Goal: Contribute content: Contribute content

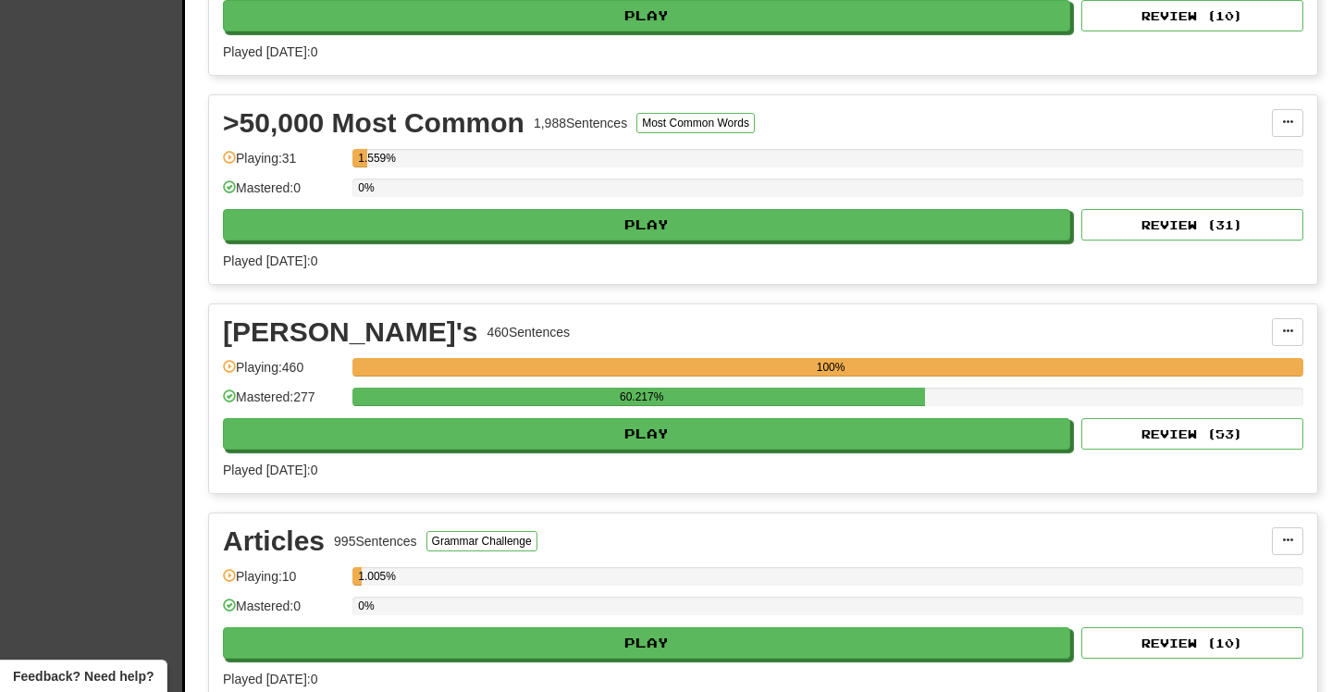
scroll to position [822, 0]
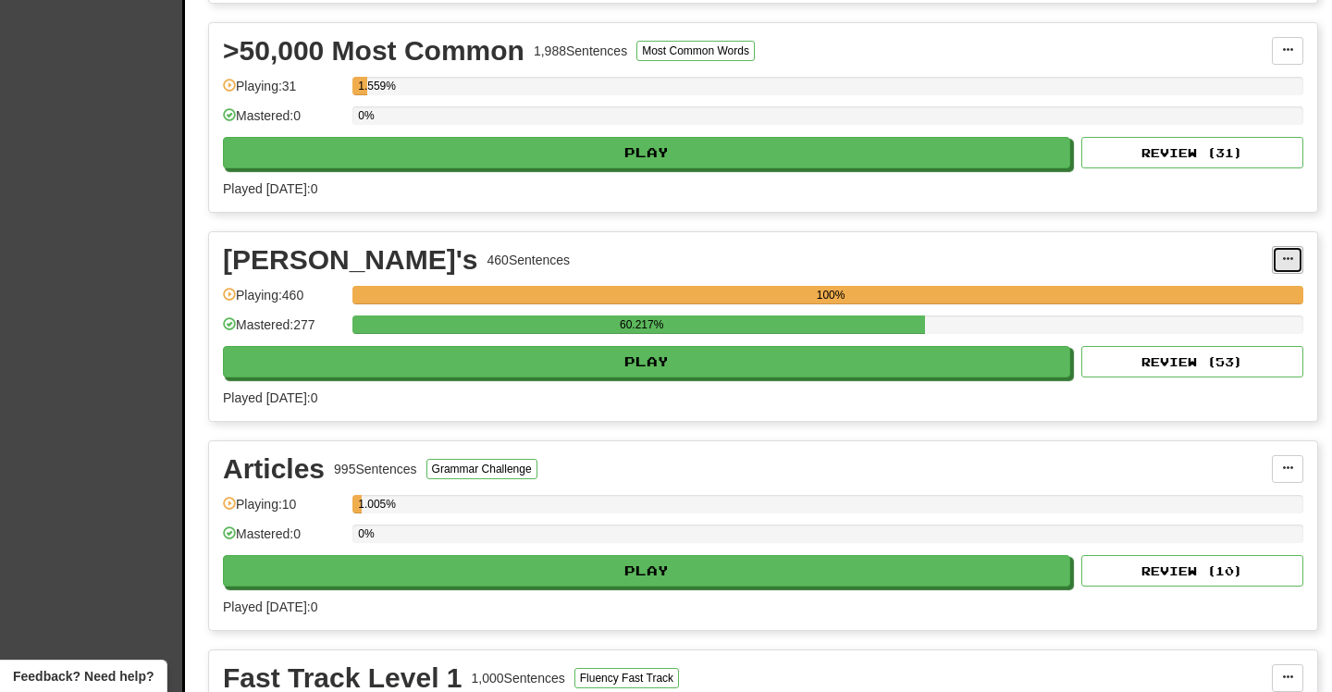
click at [1286, 252] on button at bounding box center [1287, 260] width 31 height 28
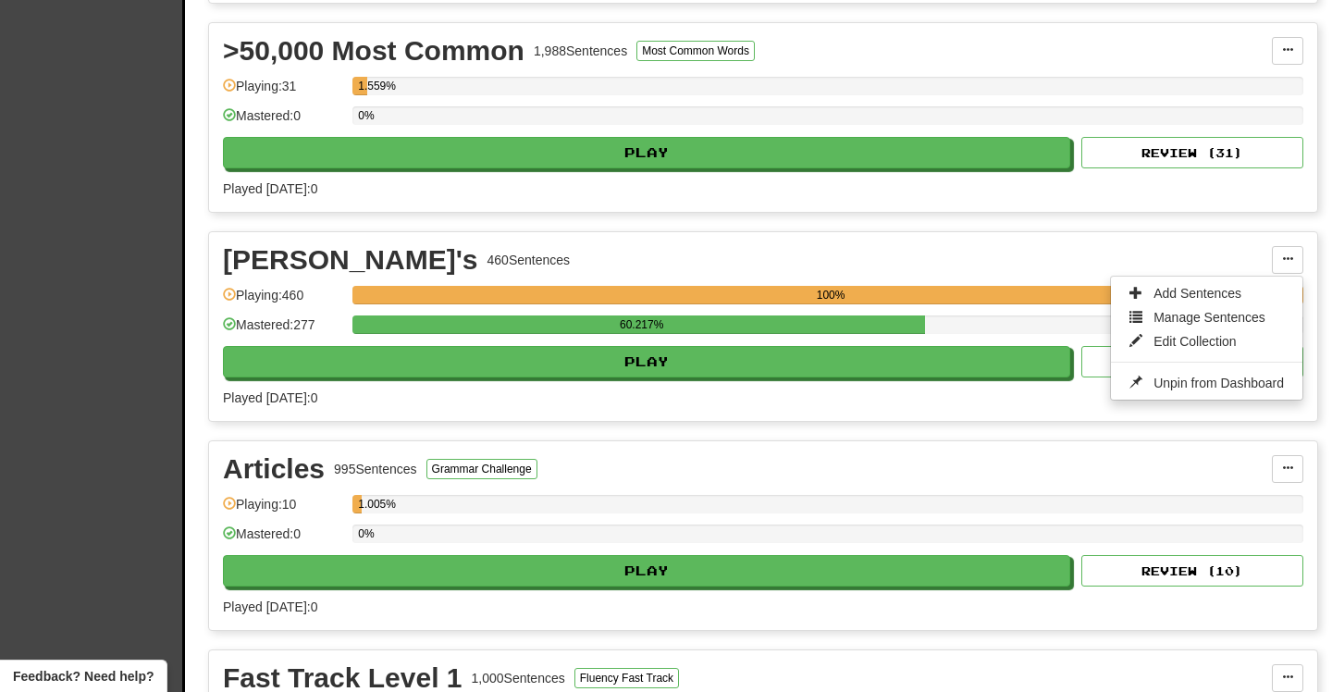
click at [1210, 237] on div "[PERSON_NAME]'s 460 Sentences Add Sentences Manage Sentences Edit Collection Un…" at bounding box center [763, 326] width 1108 height 189
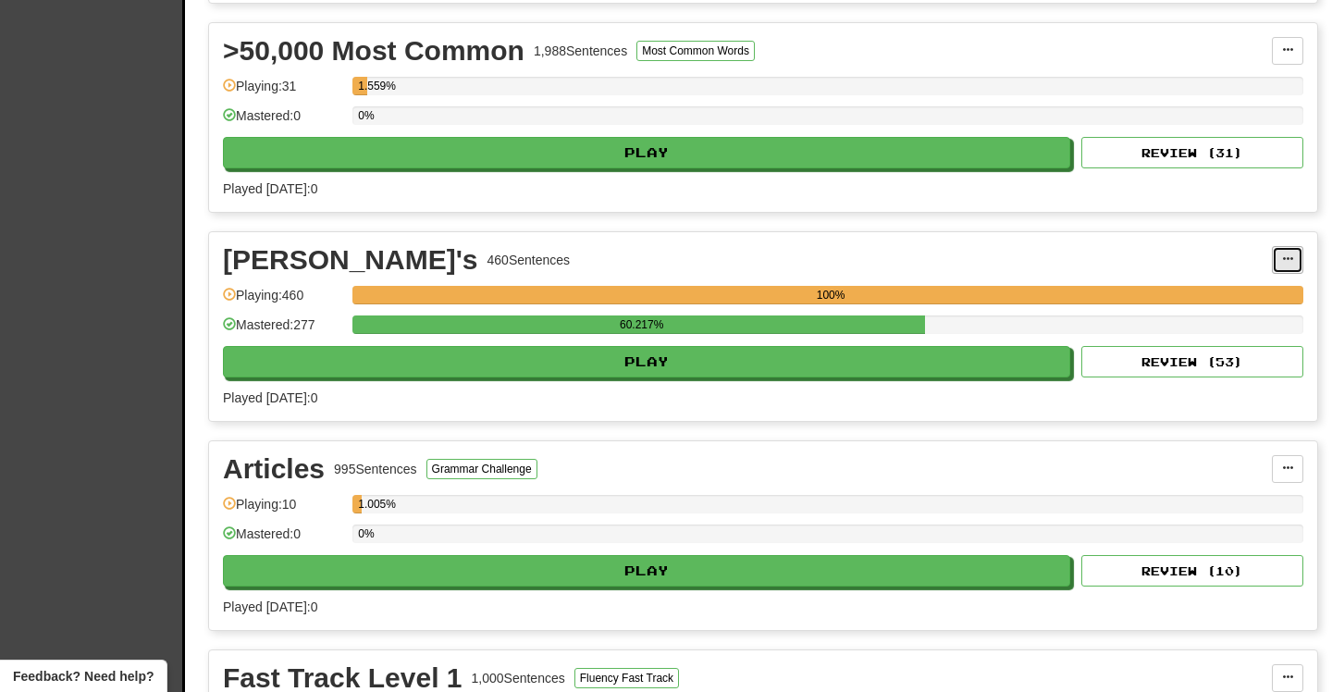
click at [1294, 253] on button at bounding box center [1287, 260] width 31 height 28
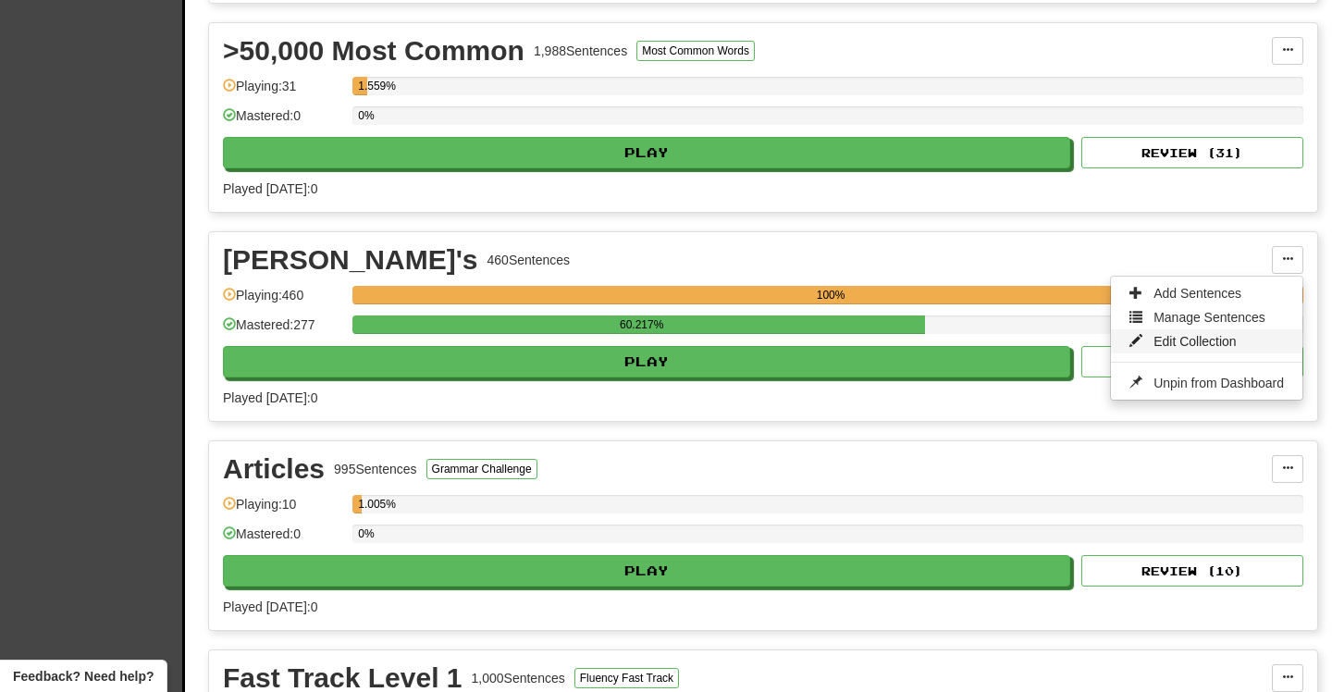
click at [1222, 340] on span "Edit Collection" at bounding box center [1195, 341] width 83 height 15
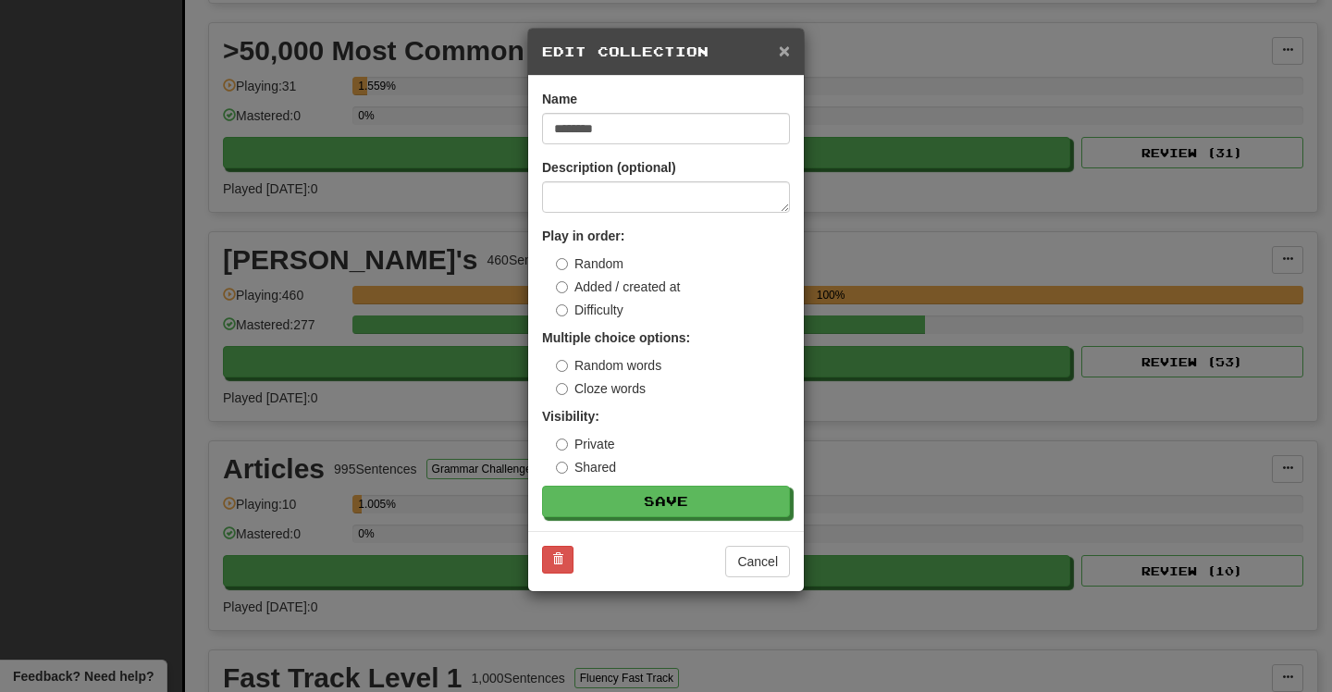
click at [783, 48] on span "×" at bounding box center [784, 50] width 11 height 21
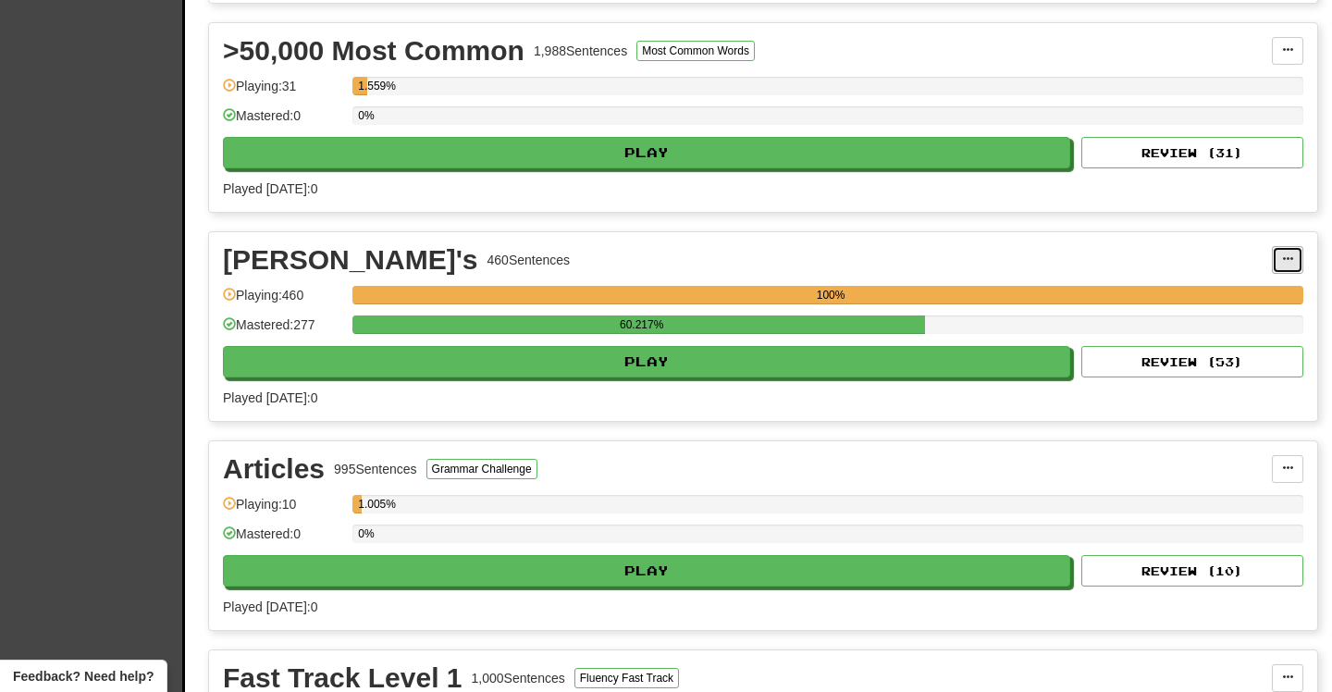
click at [1300, 257] on button at bounding box center [1287, 260] width 31 height 28
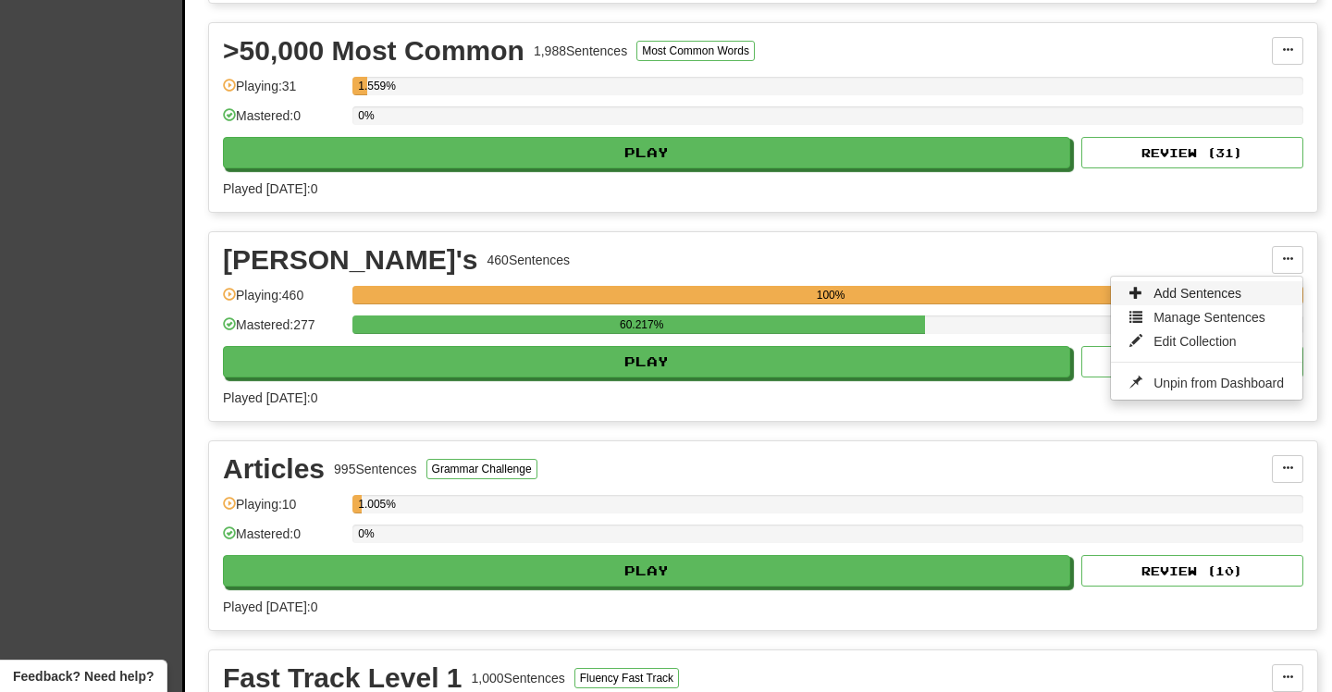
click at [1247, 291] on link "Add Sentences" at bounding box center [1206, 293] width 191 height 24
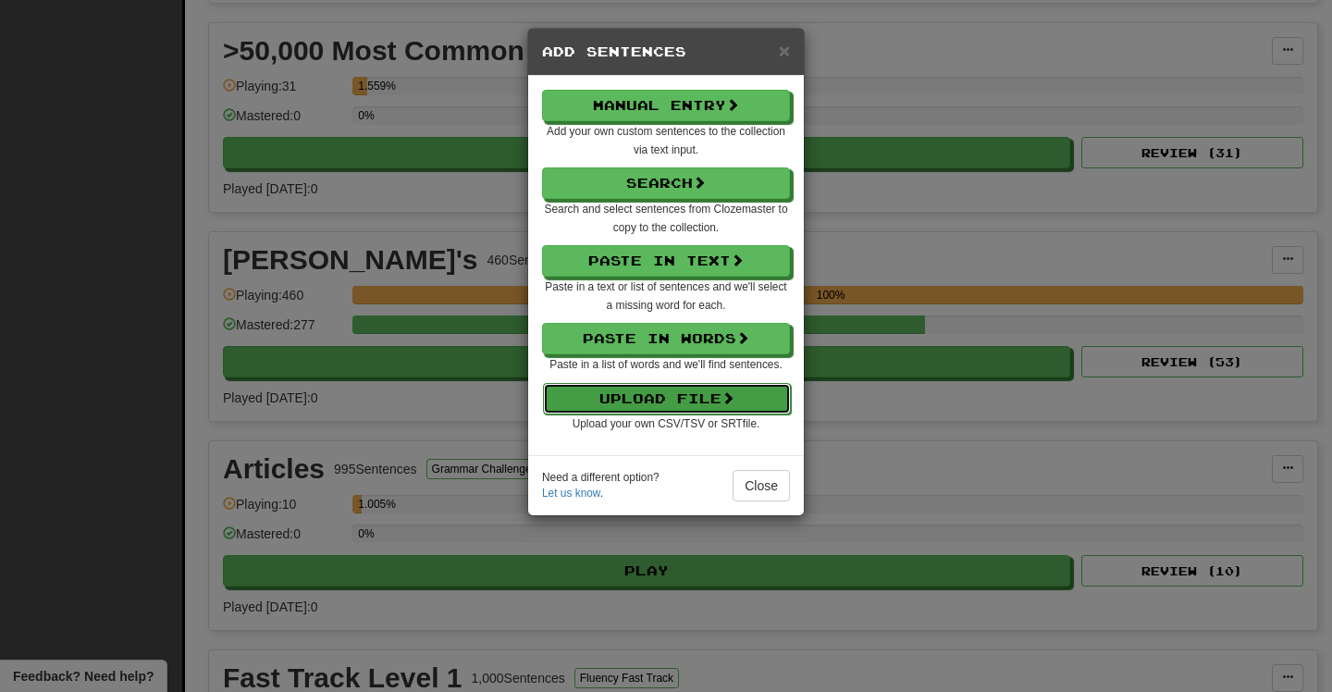
click at [677, 389] on button "Upload File" at bounding box center [667, 398] width 248 height 31
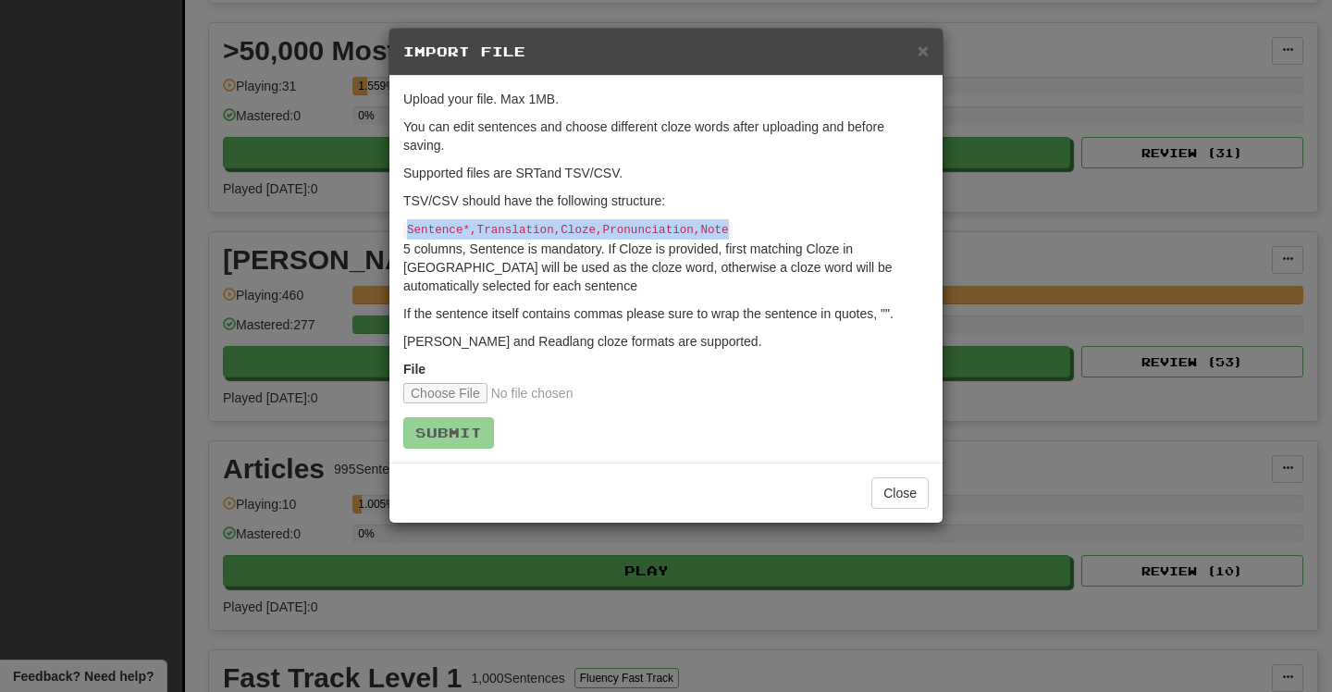
drag, startPoint x: 734, startPoint y: 230, endPoint x: 408, endPoint y: 232, distance: 325.6
click at [408, 232] on p "Sentence*,Translation,Cloze,Pronunciation,Note 5 columns, Sentence is mandatory…" at bounding box center [665, 257] width 525 height 76
copy code "Sentence*,Translation,Cloze,Pronunciation,Note"
click at [602, 236] on code "Sentence*,Translation,Cloze,Pronunciation,Note" at bounding box center [567, 230] width 329 height 17
drag, startPoint x: 594, startPoint y: 228, endPoint x: 407, endPoint y: 228, distance: 186.9
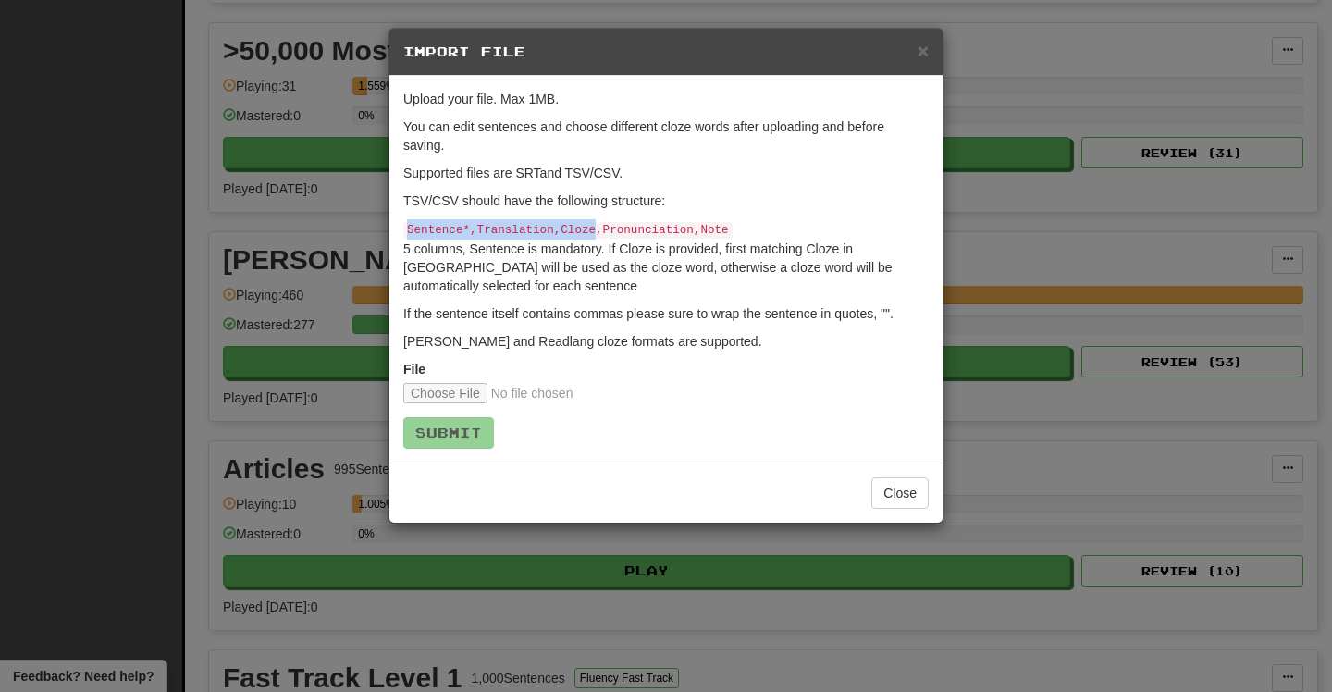
click at [407, 228] on code "Sentence*,Translation,Cloze,Pronunciation,Note" at bounding box center [567, 230] width 329 height 17
copy code "Sentence*,Translation,Cloze"
click at [663, 316] on p "If the sentence itself contains commas please sure to wrap the sentence in quot…" at bounding box center [665, 313] width 525 height 19
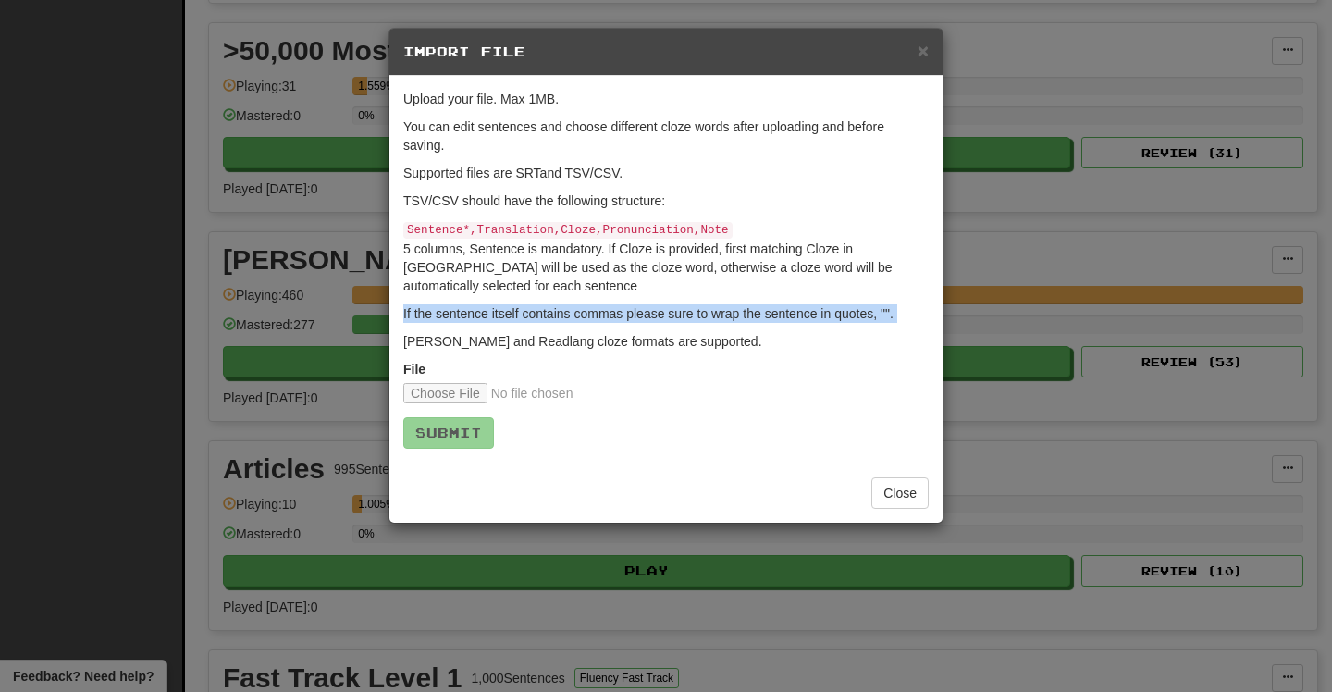
click at [663, 316] on p "If the sentence itself contains commas please sure to wrap the sentence in quot…" at bounding box center [665, 313] width 525 height 19
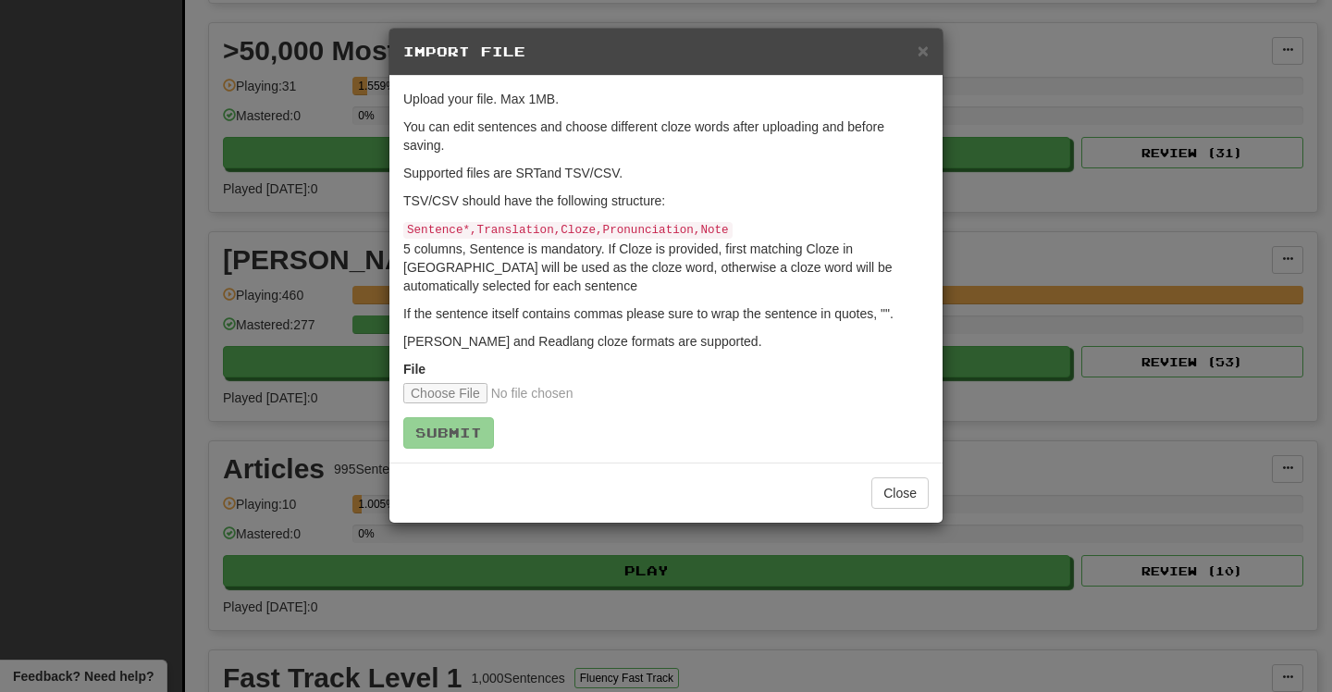
click at [670, 245] on p "Sentence*,Translation,Cloze,Pronunciation,Note 5 columns, Sentence is mandatory…" at bounding box center [665, 257] width 525 height 76
click at [924, 56] on span "×" at bounding box center [923, 50] width 11 height 21
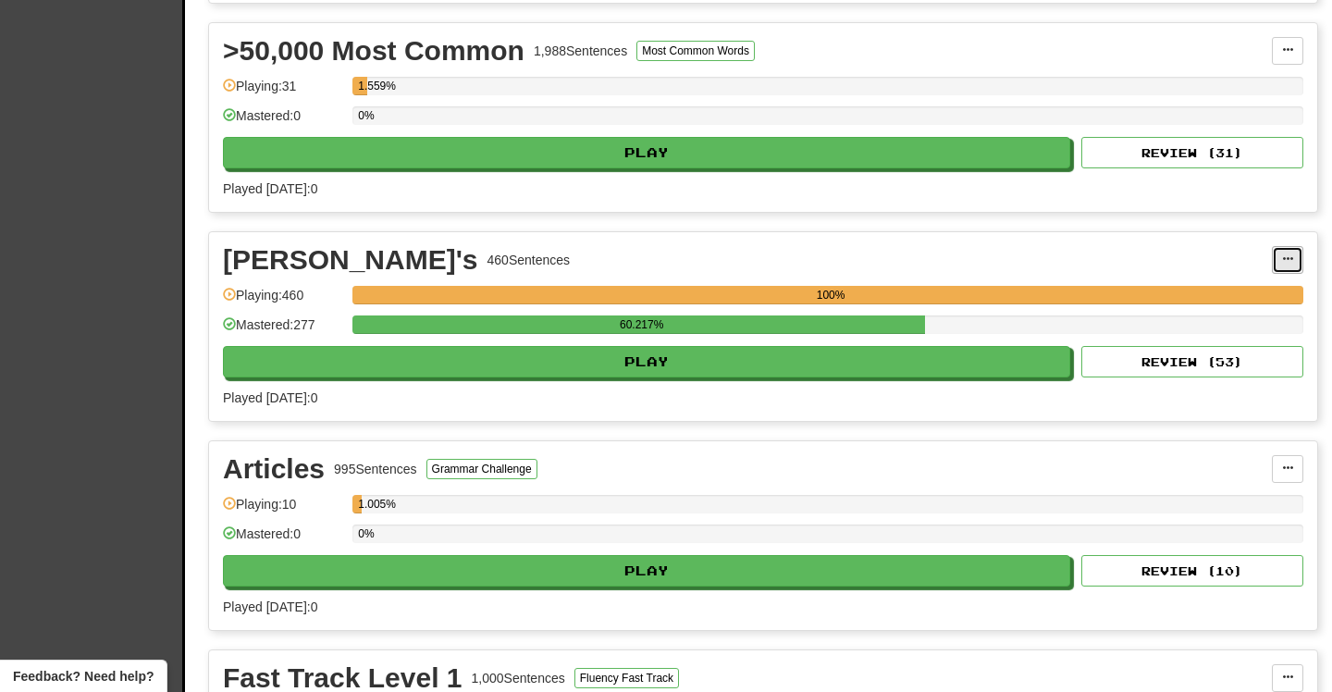
click at [1287, 256] on span at bounding box center [1287, 258] width 11 height 11
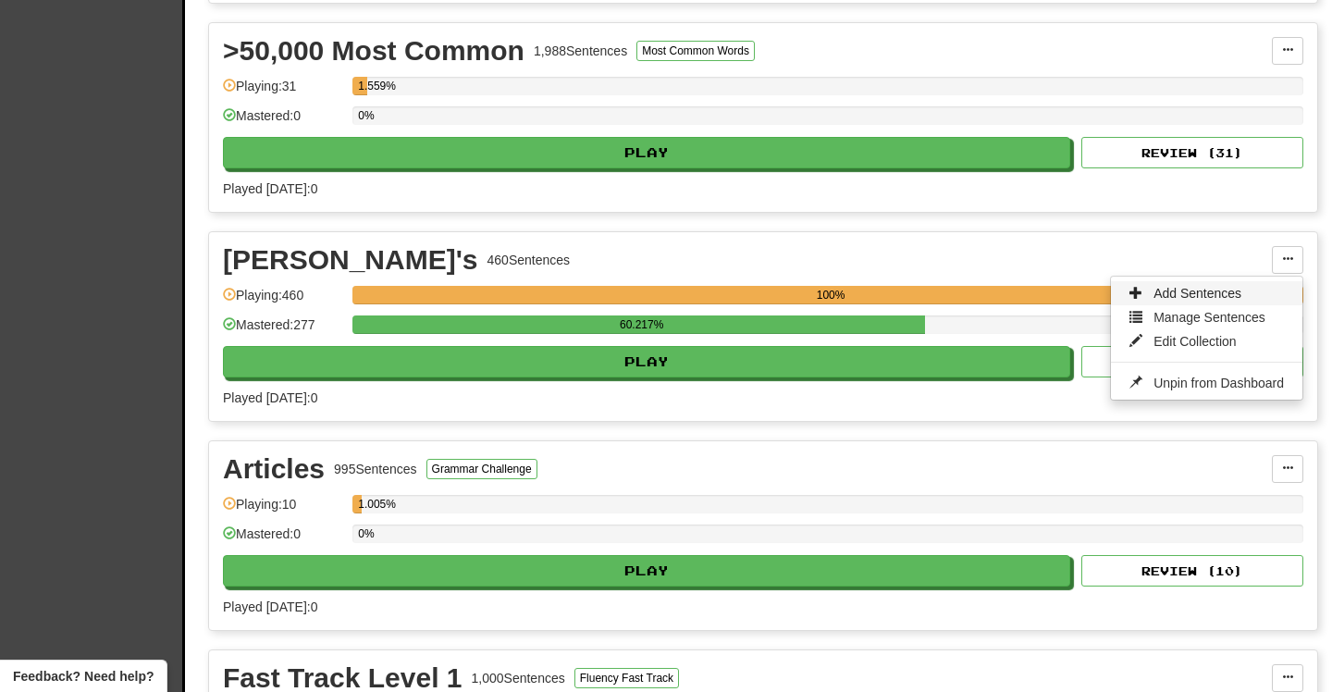
click at [1208, 295] on span "Add Sentences" at bounding box center [1198, 293] width 88 height 15
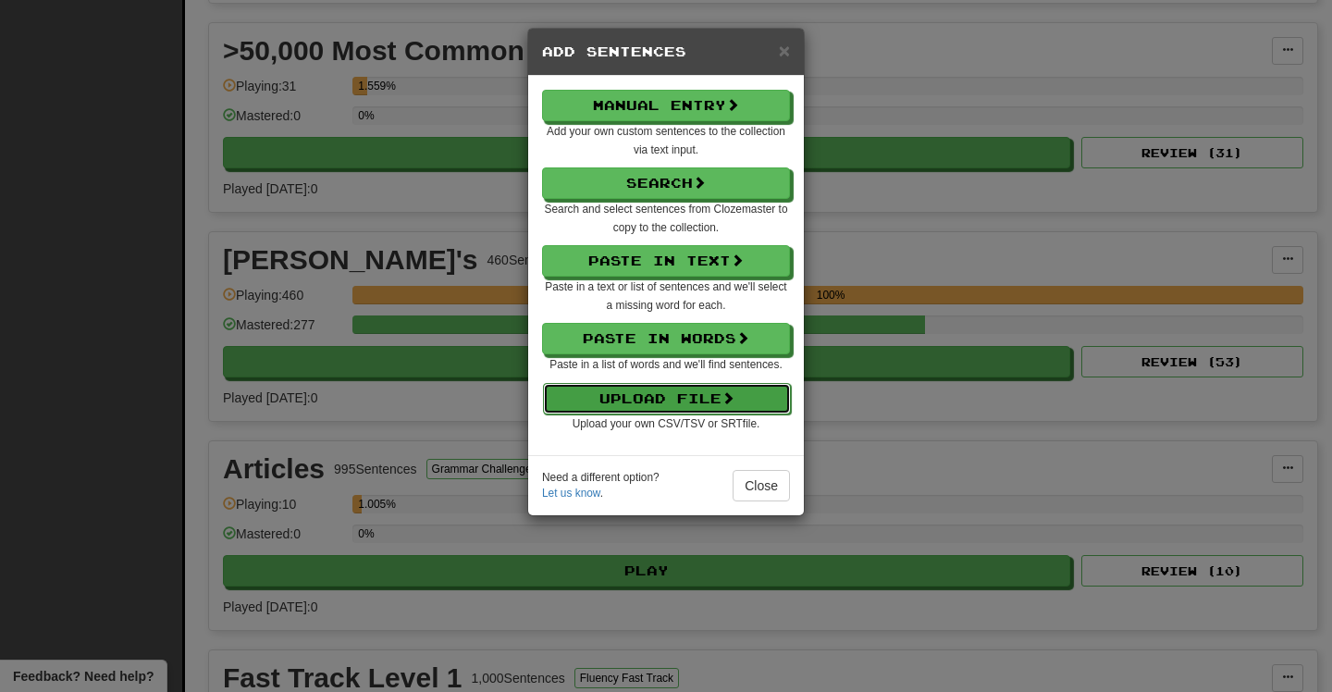
click at [709, 391] on button "Upload File" at bounding box center [667, 398] width 248 height 31
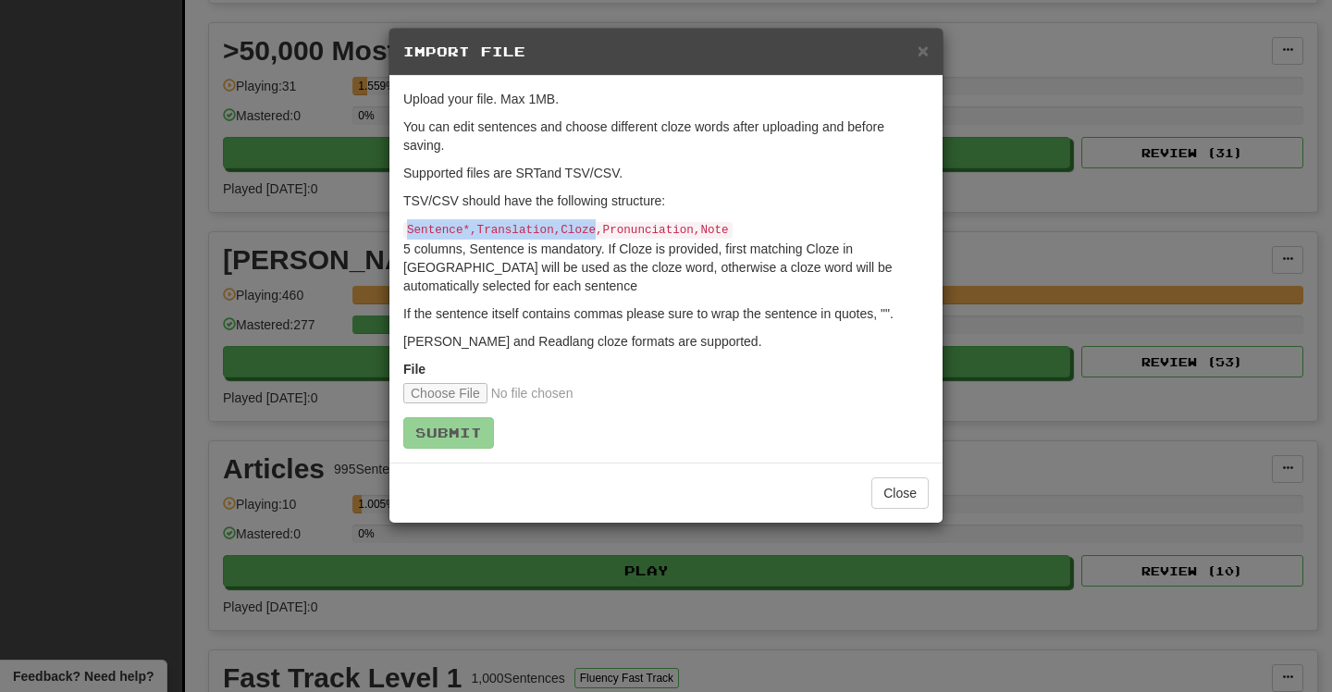
drag, startPoint x: 598, startPoint y: 229, endPoint x: 401, endPoint y: 229, distance: 198.0
click at [401, 229] on div "Upload your file. Max 1MB. You can edit sentences and choose different cloze wo…" at bounding box center [665, 269] width 553 height 387
copy code "Sentence*,Translation,Cloze"
click at [433, 229] on code "Sentence*,Translation,Cloze,Pronunciation,Note" at bounding box center [567, 230] width 329 height 17
click at [483, 310] on p "If the sentence itself contains commas please sure to wrap the sentence in quot…" at bounding box center [665, 313] width 525 height 19
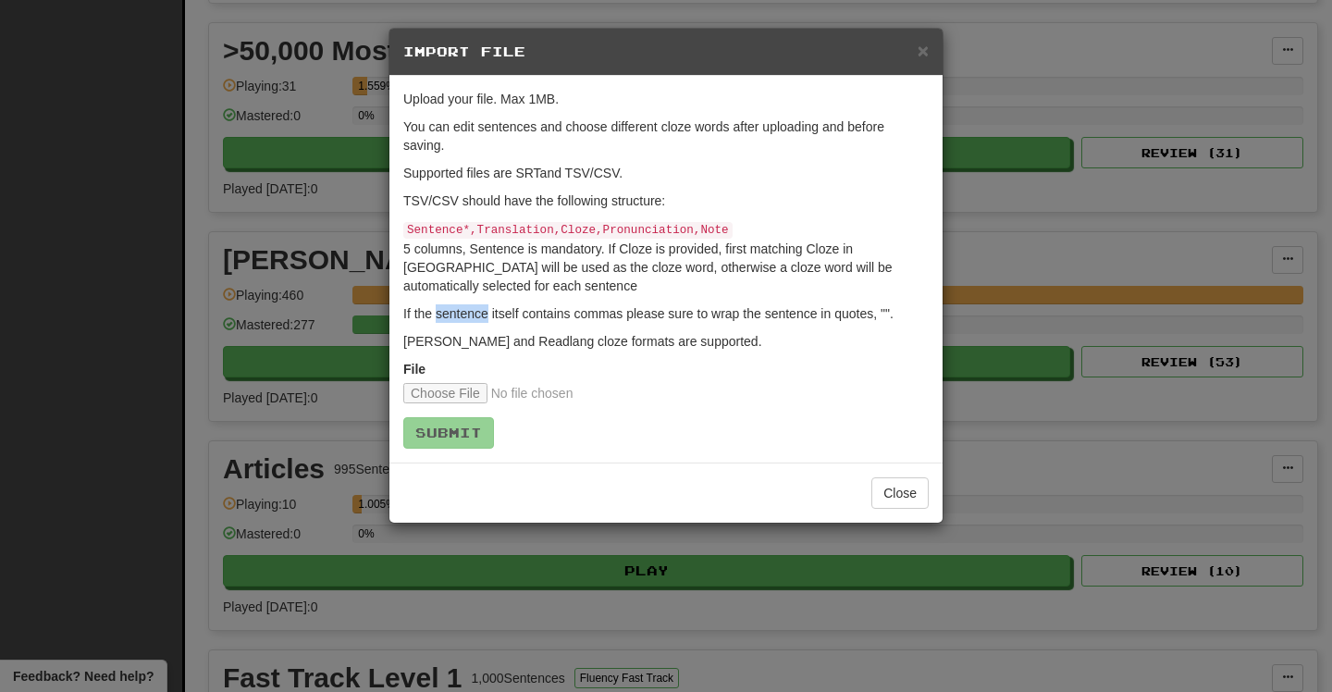
click at [483, 310] on p "If the sentence itself contains commas please sure to wrap the sentence in quot…" at bounding box center [665, 313] width 525 height 19
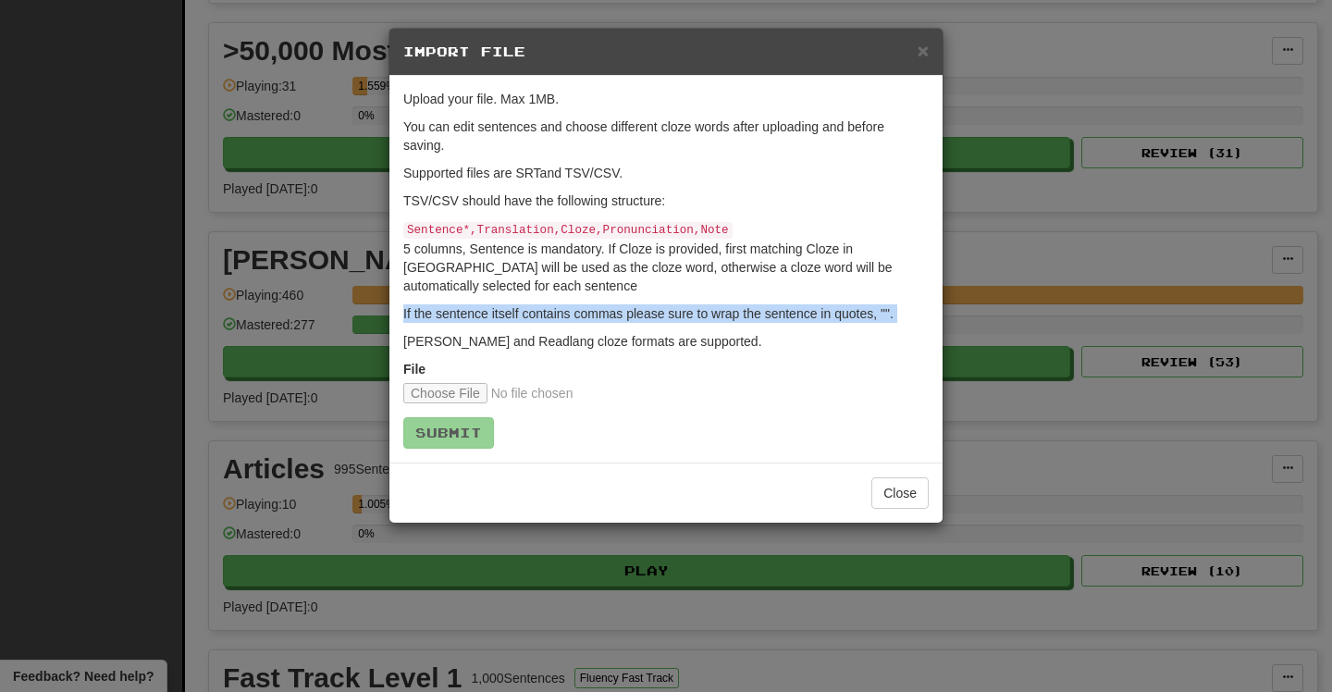
click at [483, 310] on p "If the sentence itself contains commas please sure to wrap the sentence in quot…" at bounding box center [665, 313] width 525 height 19
copy p "If the sentence itself contains commas please sure to wrap the sentence in quot…"
click at [448, 391] on input "file" at bounding box center [525, 393] width 245 height 20
type input "**********"
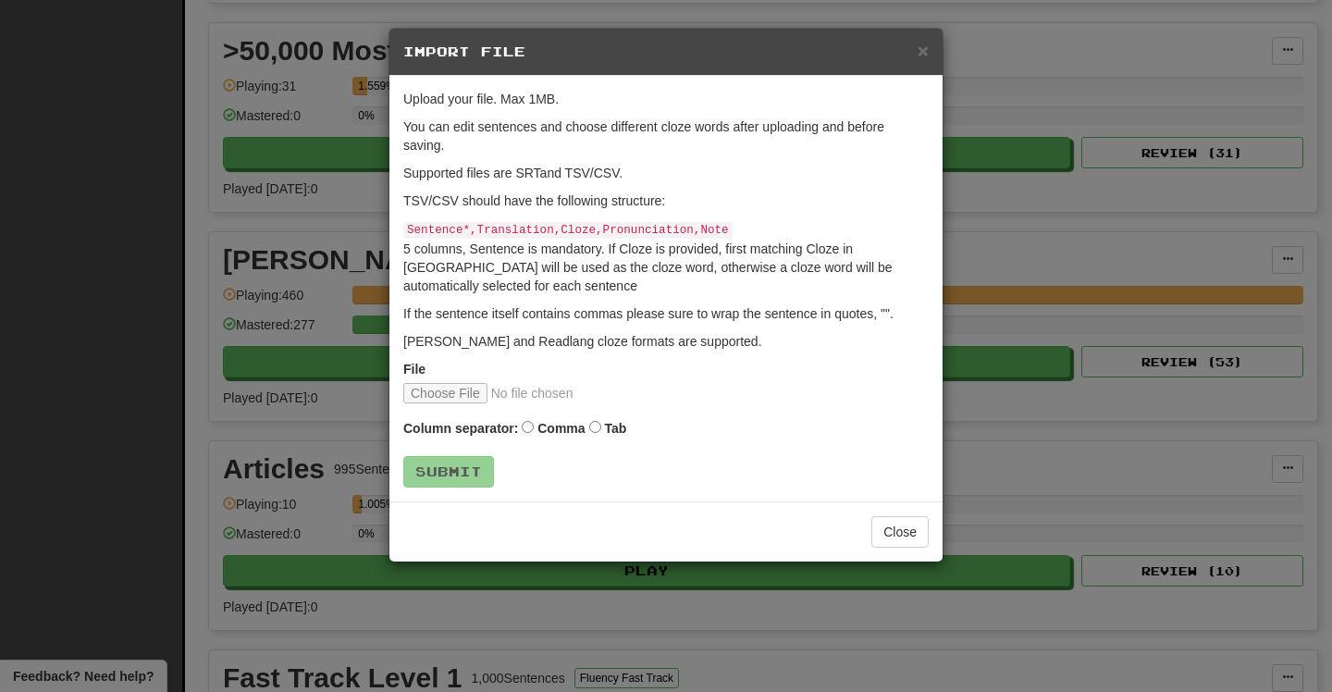
click at [559, 426] on label "Comma" at bounding box center [560, 428] width 47 height 19
click at [461, 463] on button "Submit" at bounding box center [449, 472] width 91 height 31
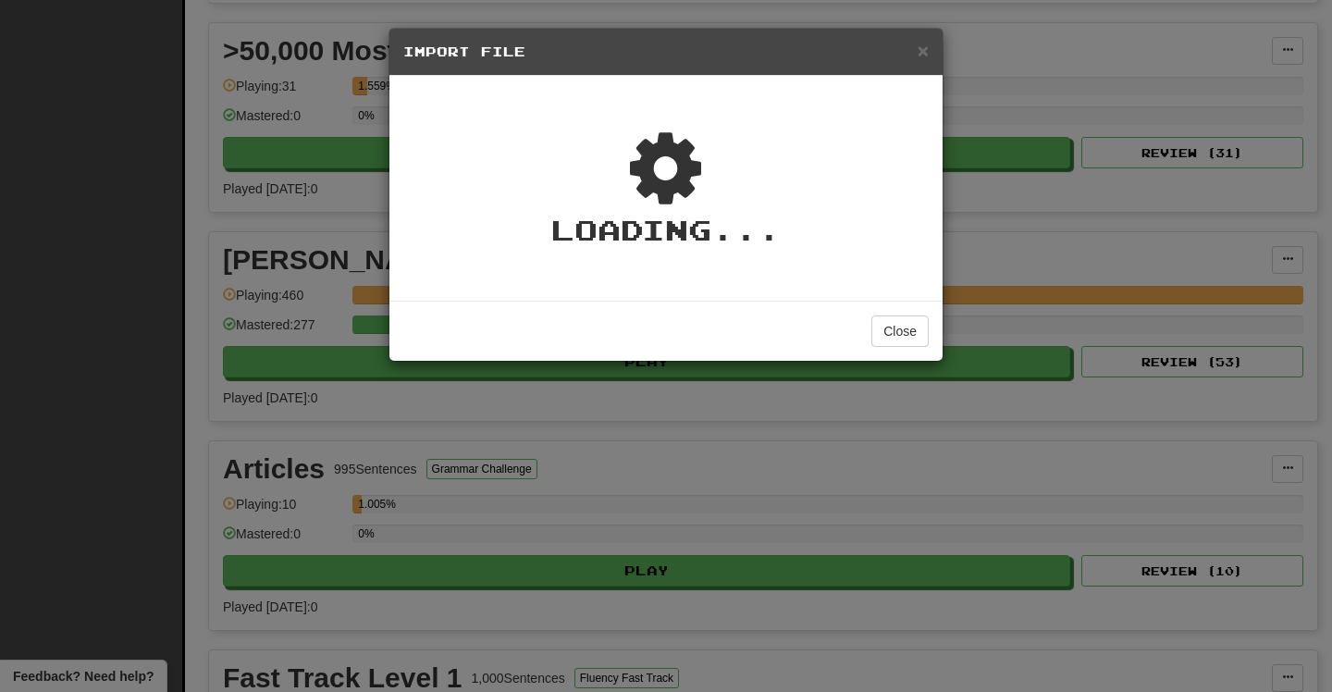
type textarea "*"
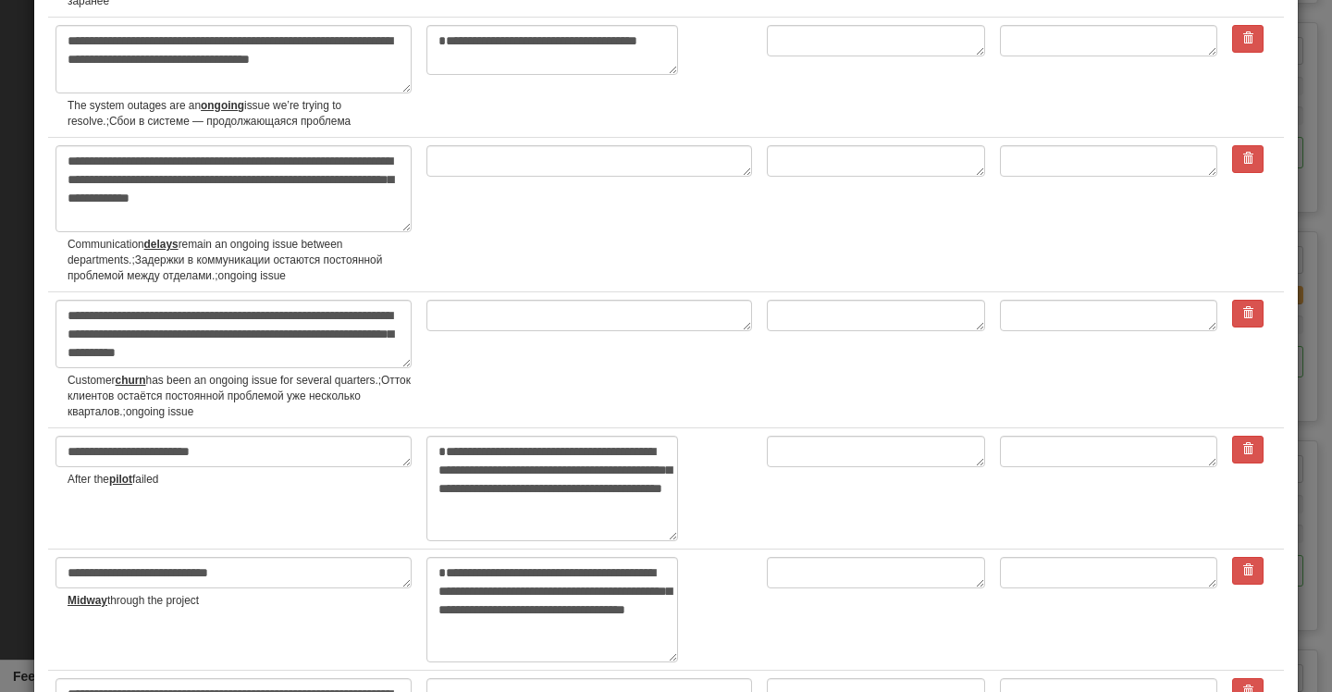
scroll to position [5327, 0]
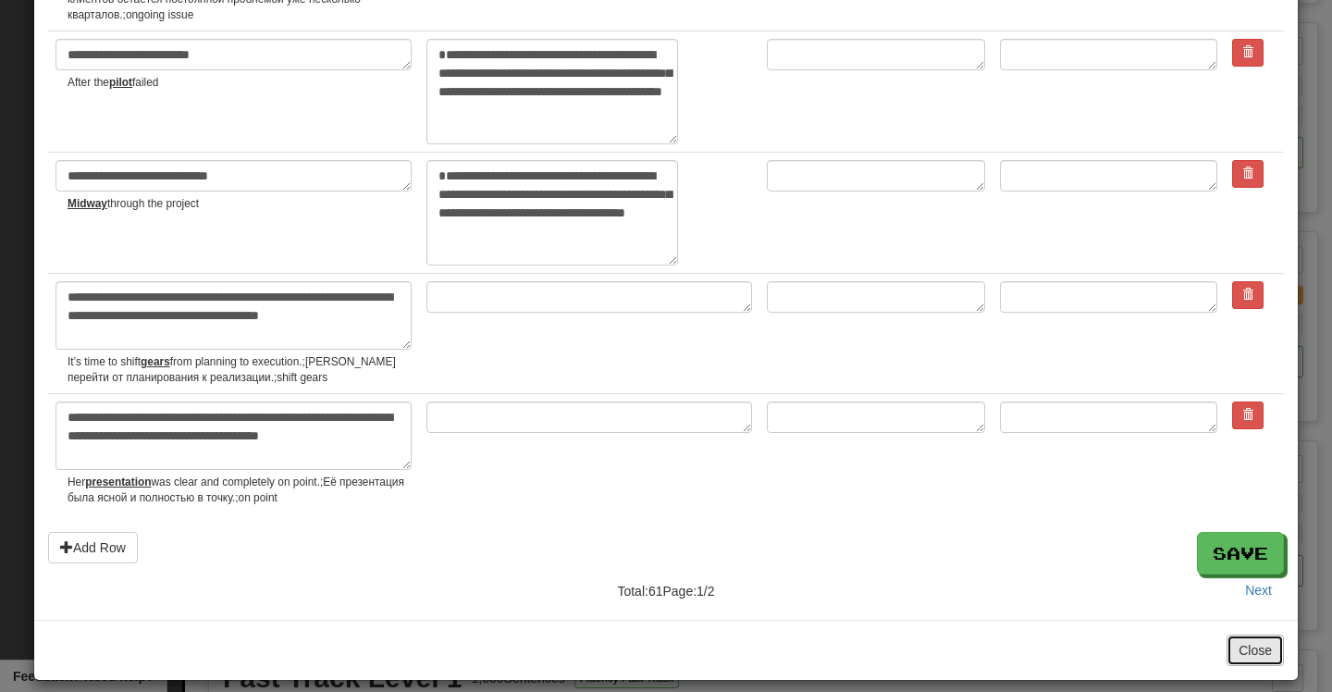
click at [1255, 635] on button "Close" at bounding box center [1255, 650] width 57 height 31
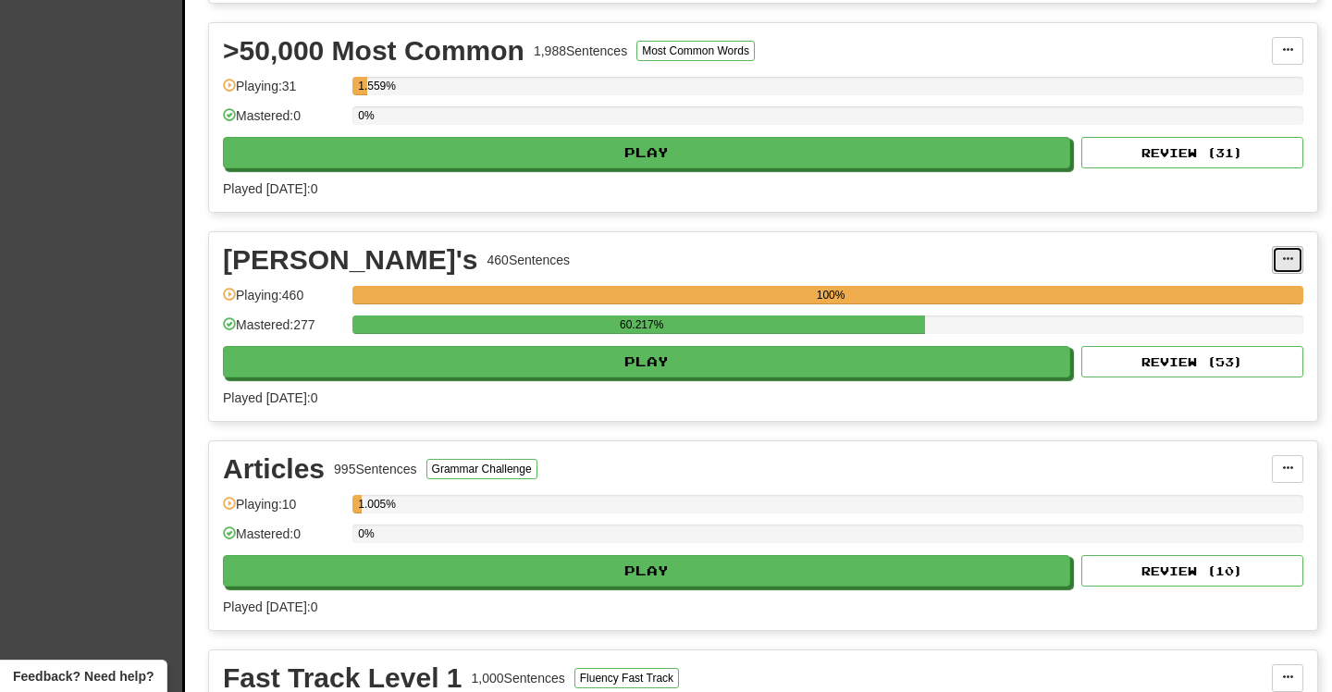
click at [1274, 254] on button at bounding box center [1287, 260] width 31 height 28
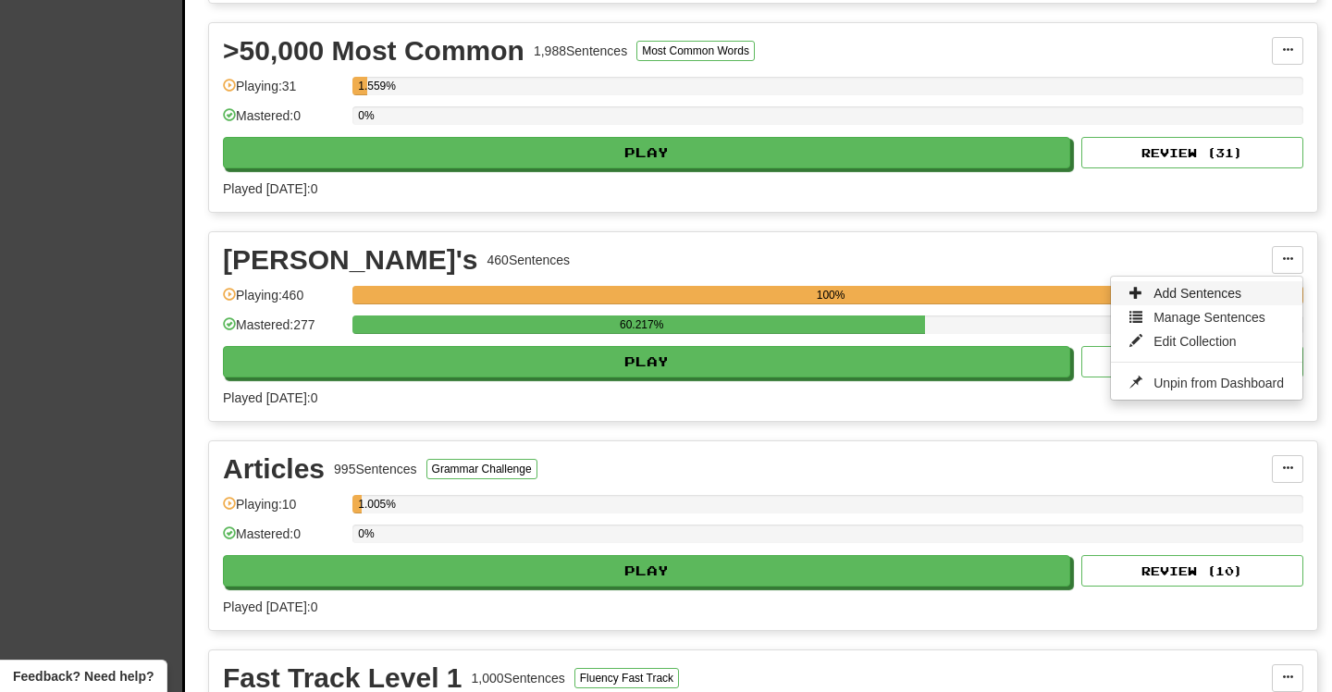
click at [1206, 297] on span "Add Sentences" at bounding box center [1198, 293] width 88 height 15
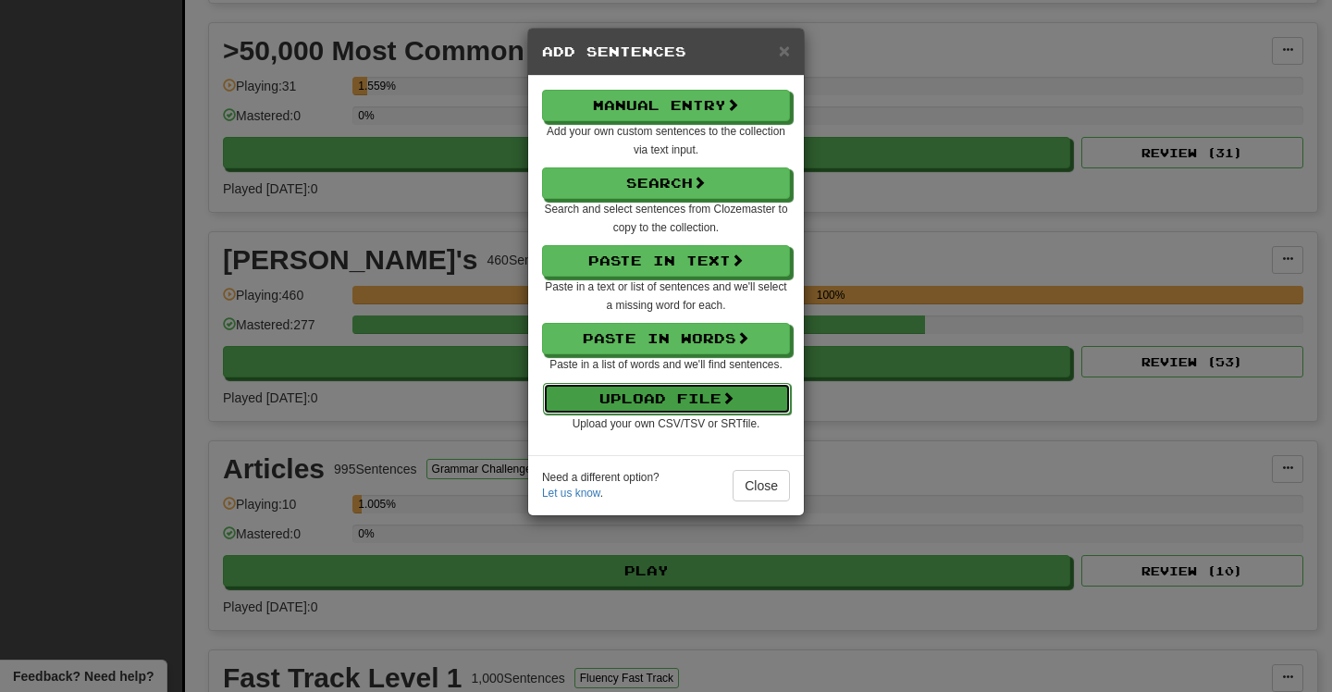
click at [647, 404] on button "Upload File" at bounding box center [667, 398] width 248 height 31
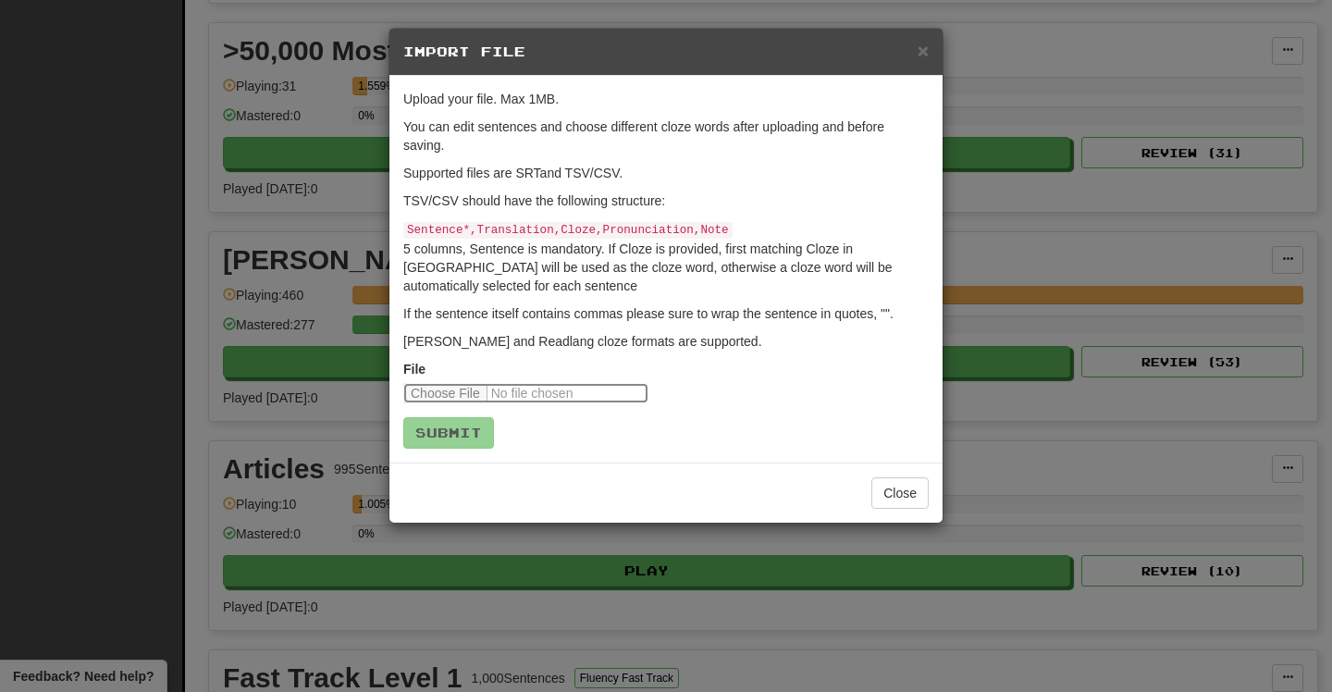
click at [444, 390] on input "file" at bounding box center [525, 393] width 245 height 20
type input "**********"
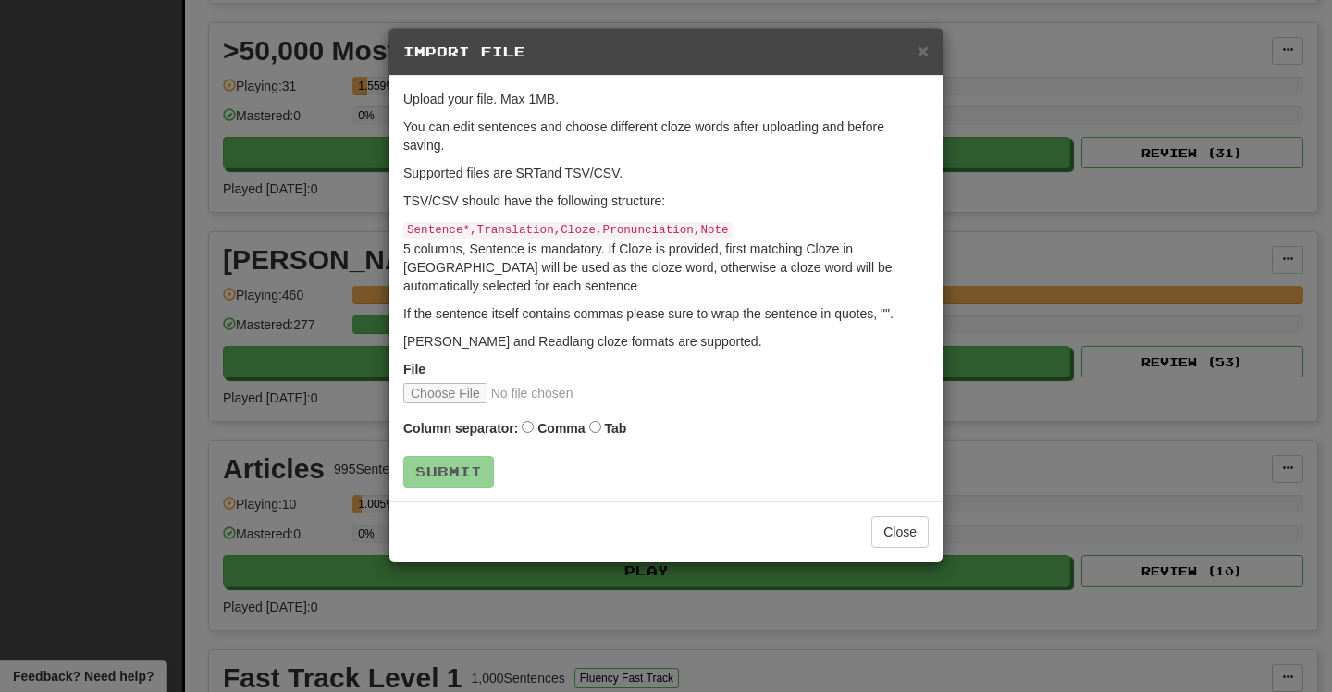
click at [607, 427] on label "Tab" at bounding box center [615, 428] width 22 height 19
click at [457, 481] on button "Submit" at bounding box center [449, 472] width 91 height 31
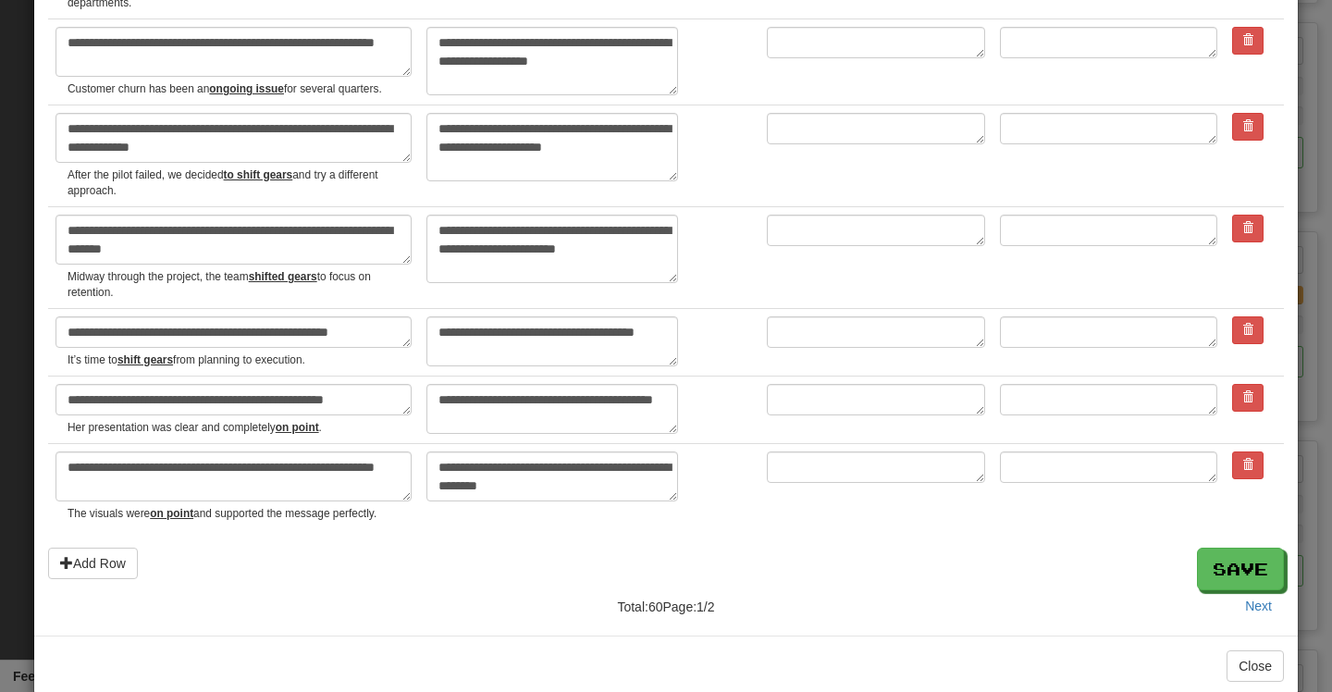
scroll to position [4152, 0]
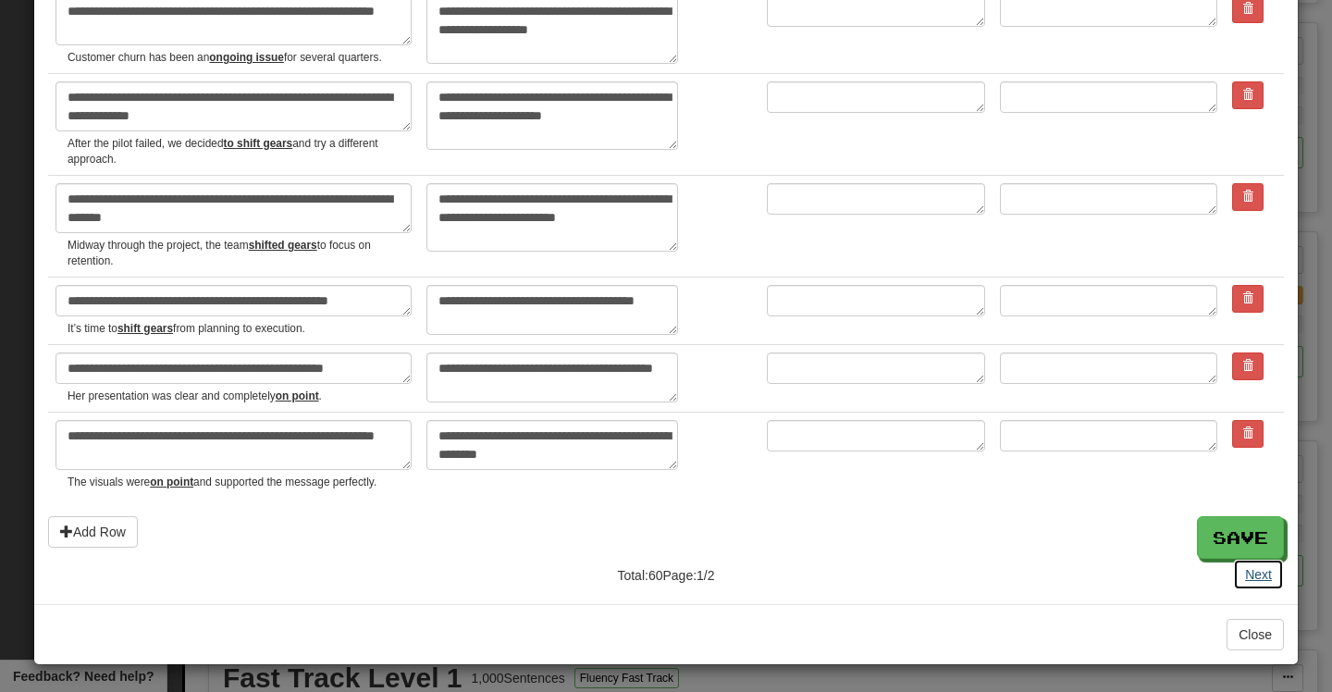
click at [1261, 568] on button "Next" at bounding box center [1258, 574] width 51 height 31
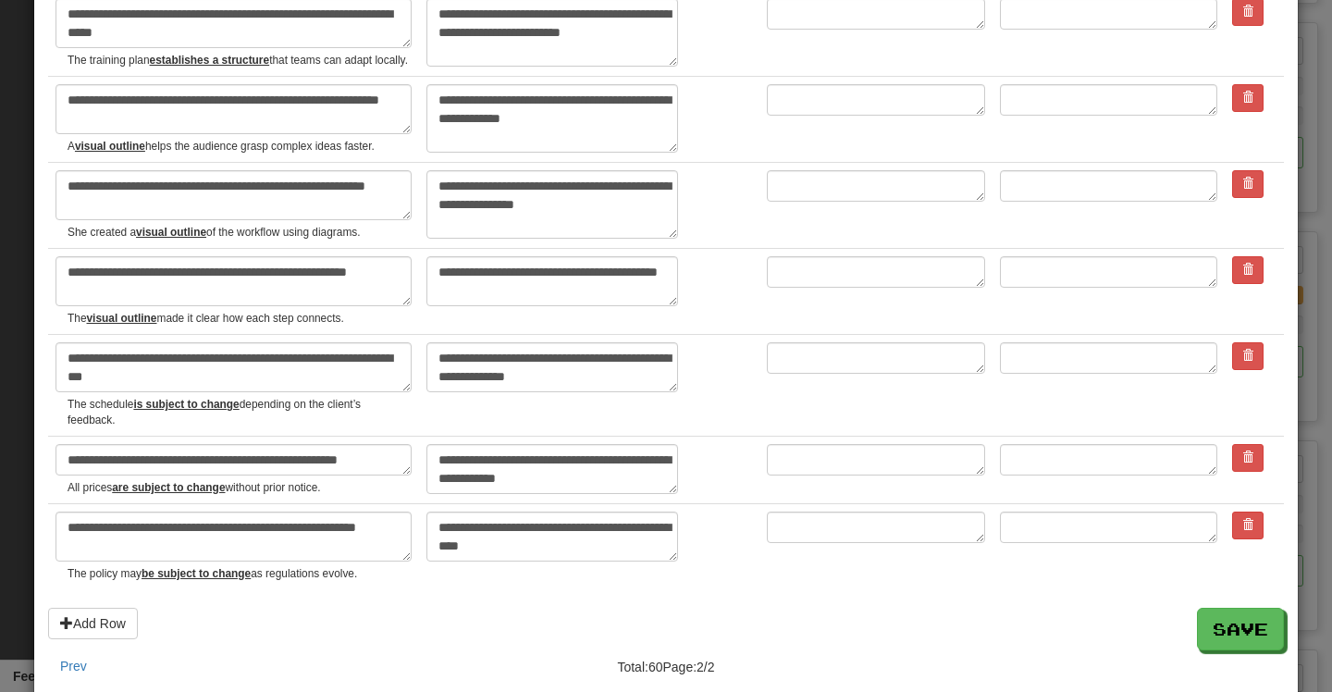
scroll to position [535, 0]
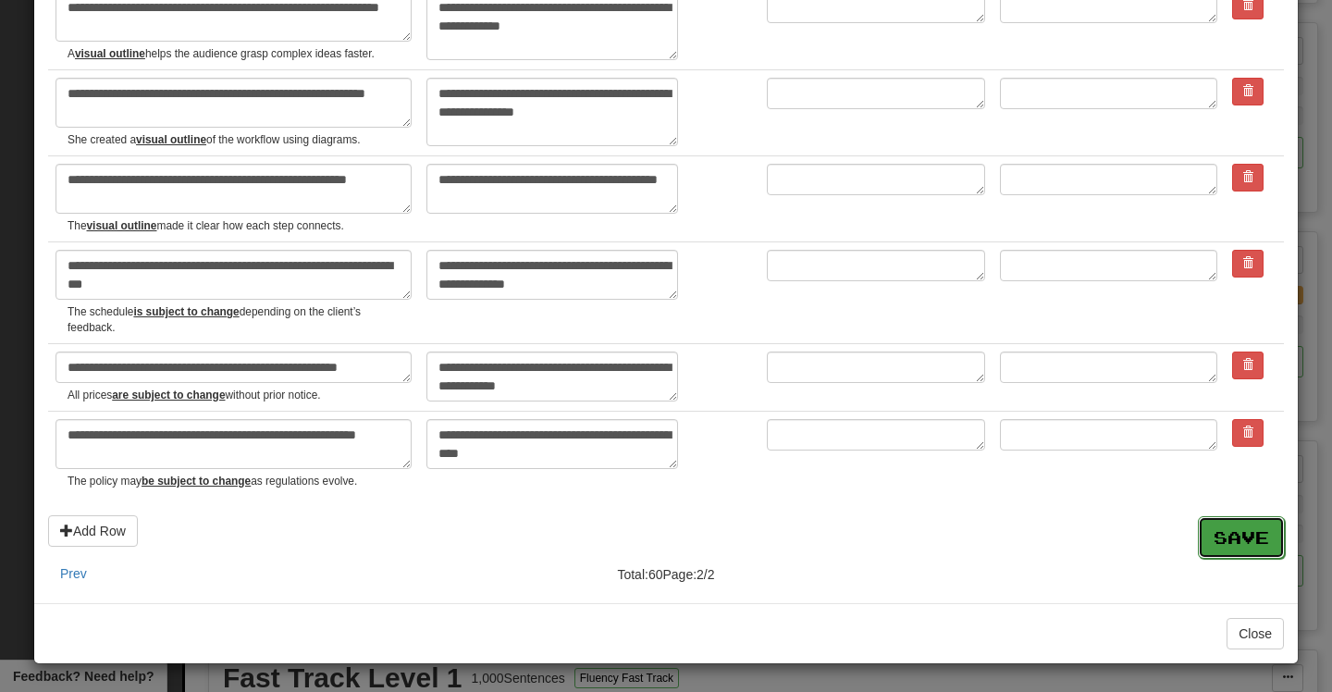
click at [1239, 527] on button "Save" at bounding box center [1241, 537] width 87 height 43
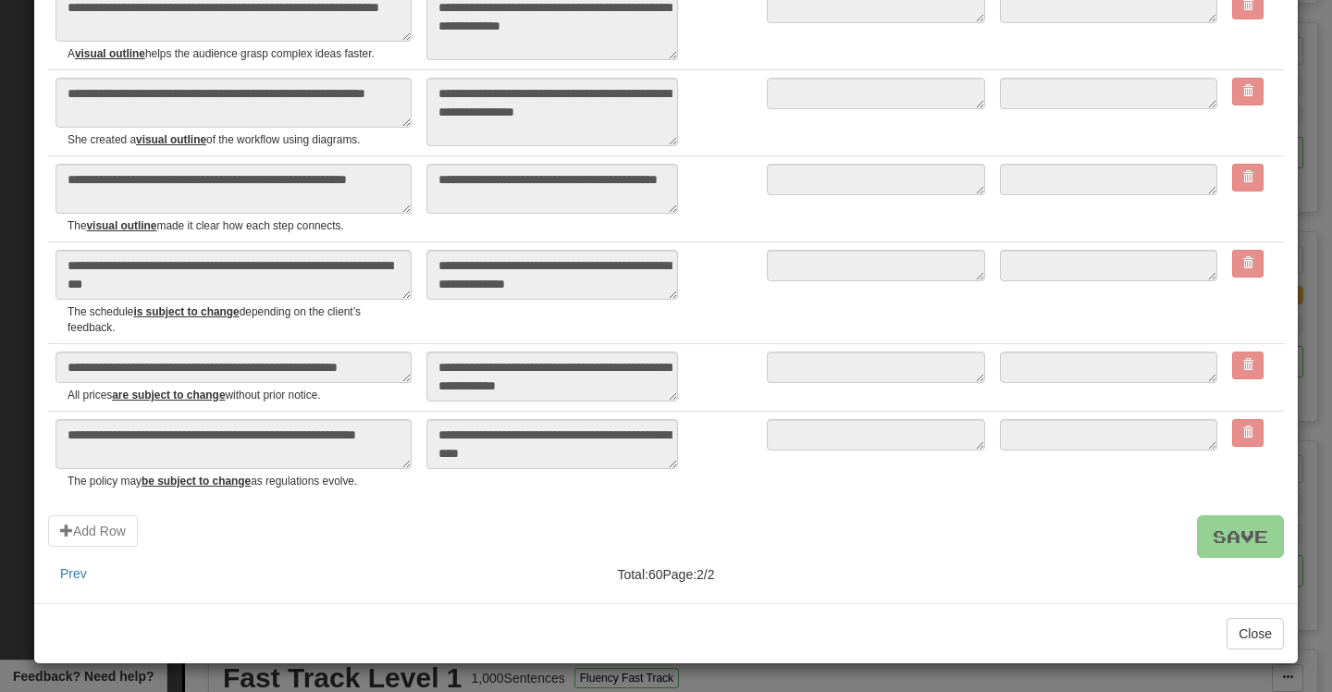
type textarea "*"
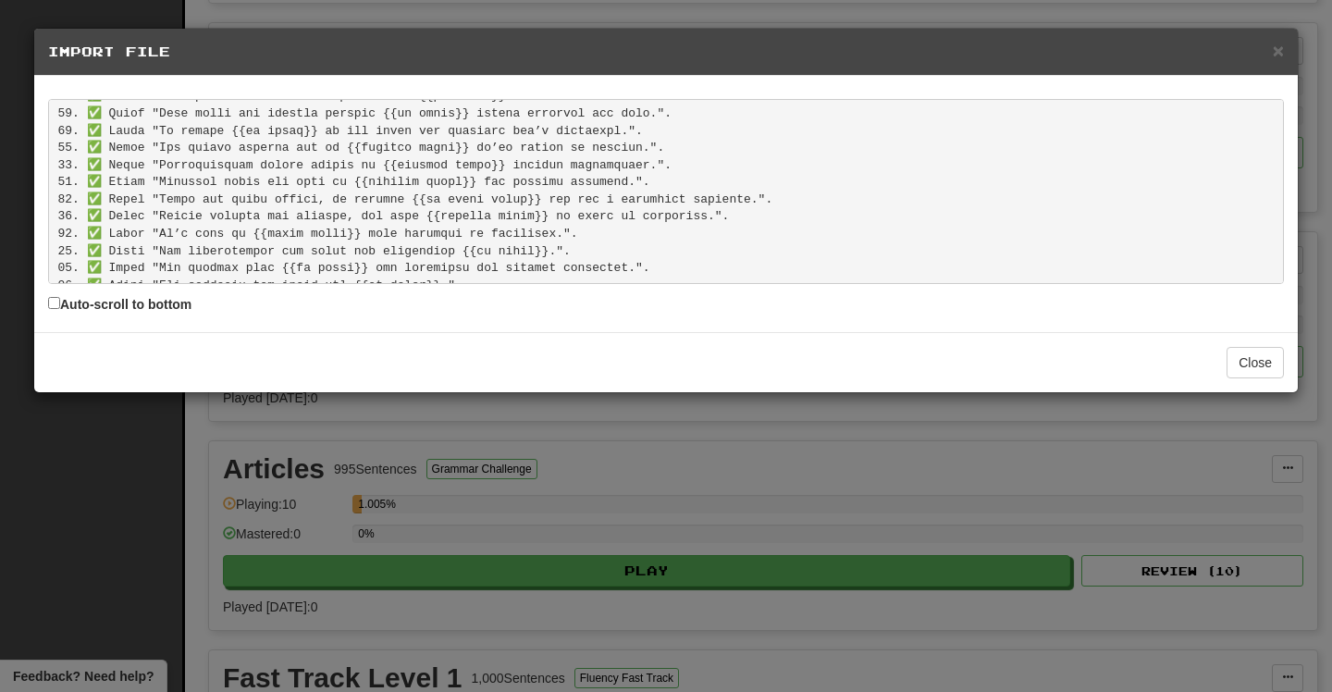
scroll to position [882, 0]
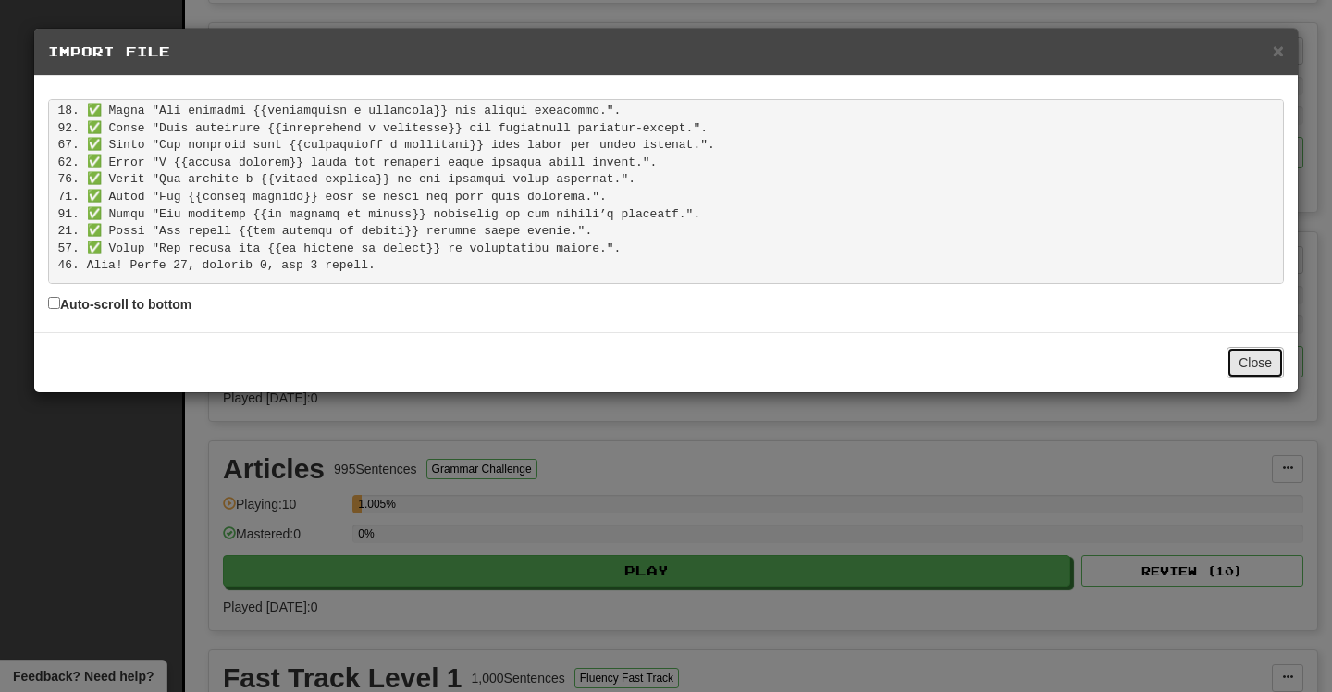
click at [1244, 363] on button "Close" at bounding box center [1255, 362] width 57 height 31
